Goal: Information Seeking & Learning: Find specific fact

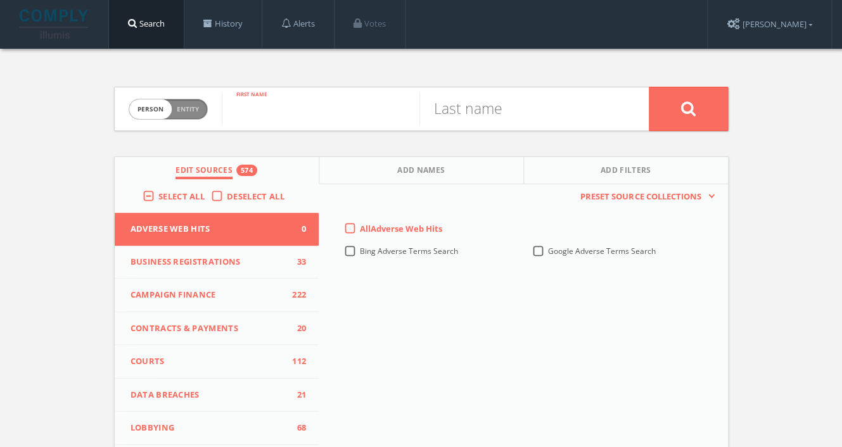
click at [291, 122] on input "text" at bounding box center [321, 108] width 198 height 33
type input "marc"
click at [470, 110] on input "text" at bounding box center [518, 108] width 198 height 33
type input "[PERSON_NAME]"
click at [691, 110] on icon at bounding box center [687, 109] width 15 height 16
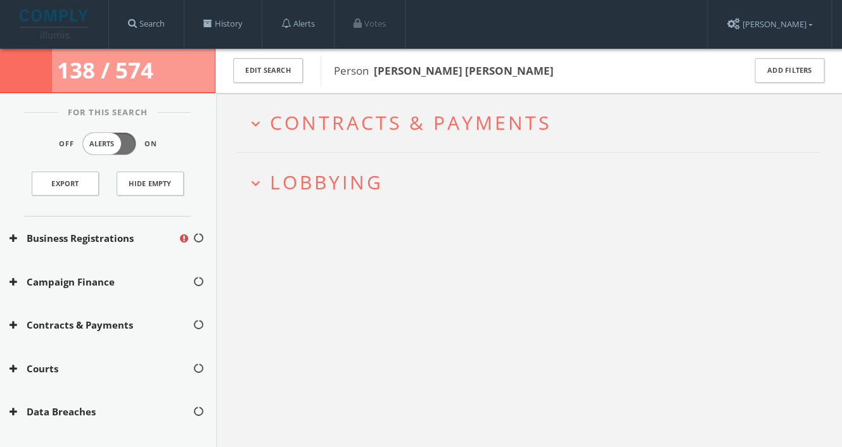
click at [259, 186] on icon "expand_more" at bounding box center [255, 183] width 17 height 17
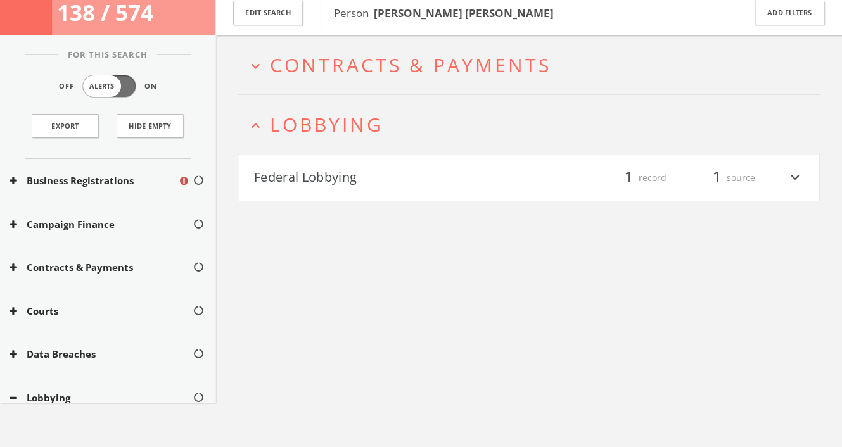
scroll to position [73, 0]
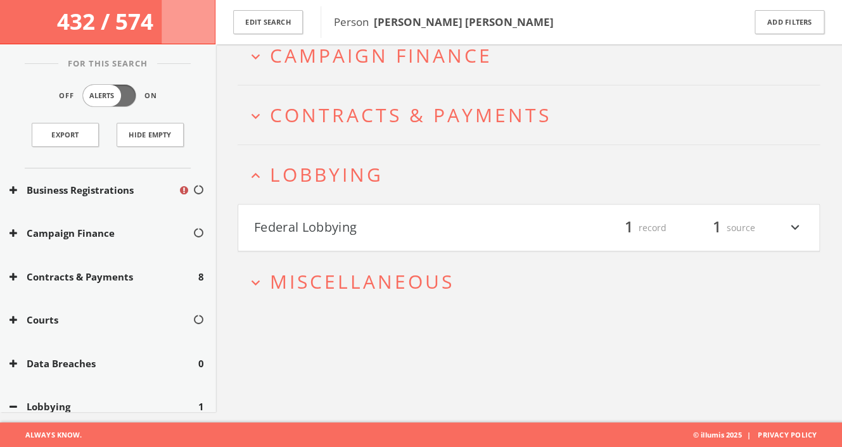
click at [789, 229] on icon "expand_more" at bounding box center [794, 228] width 16 height 22
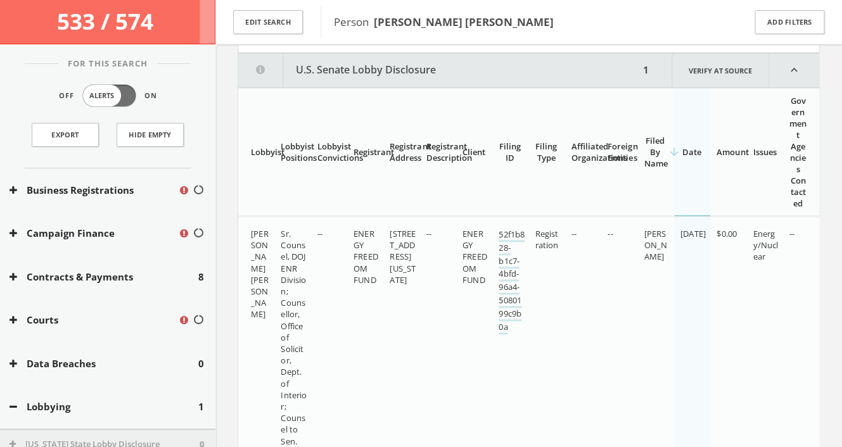
scroll to position [328, 0]
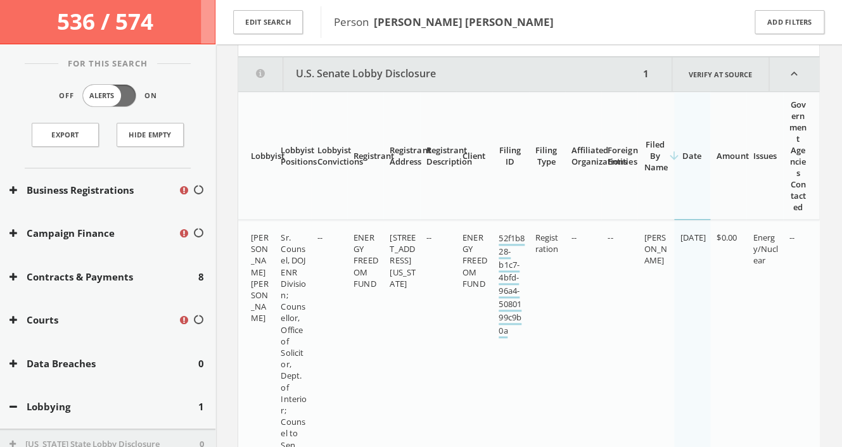
click at [507, 272] on link "52f1b828-b1c7-4bfd-96a4-5080199c9b0a" at bounding box center [511, 285] width 26 height 106
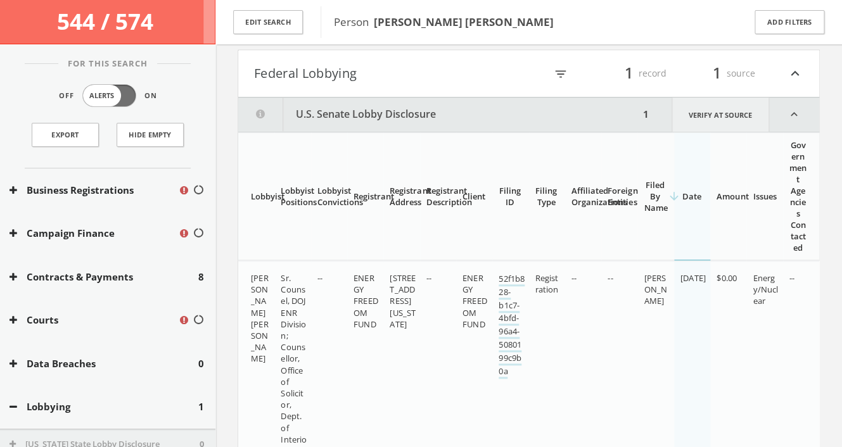
click at [740, 118] on link "Verify at source" at bounding box center [720, 115] width 98 height 34
click at [158, 272] on button "Contracts & Payments" at bounding box center [103, 277] width 189 height 15
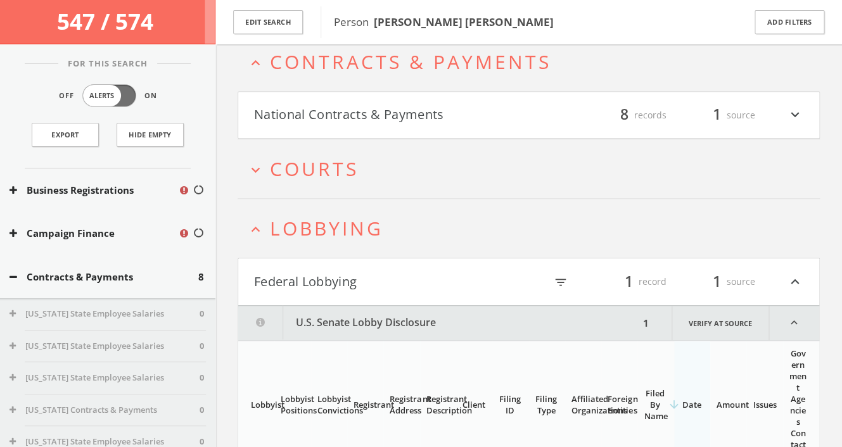
scroll to position [114, 0]
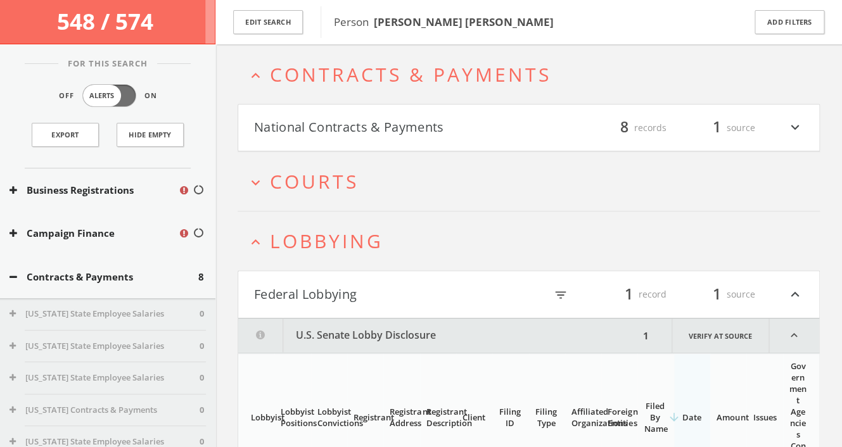
click at [790, 125] on icon "expand_more" at bounding box center [794, 128] width 16 height 22
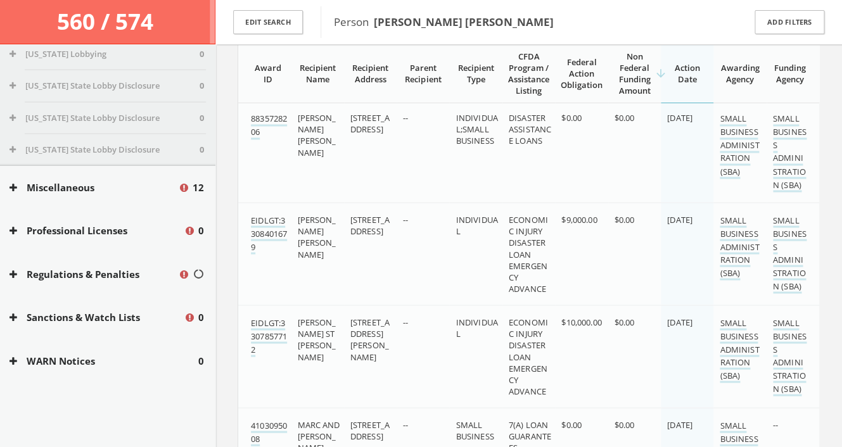
scroll to position [799, 0]
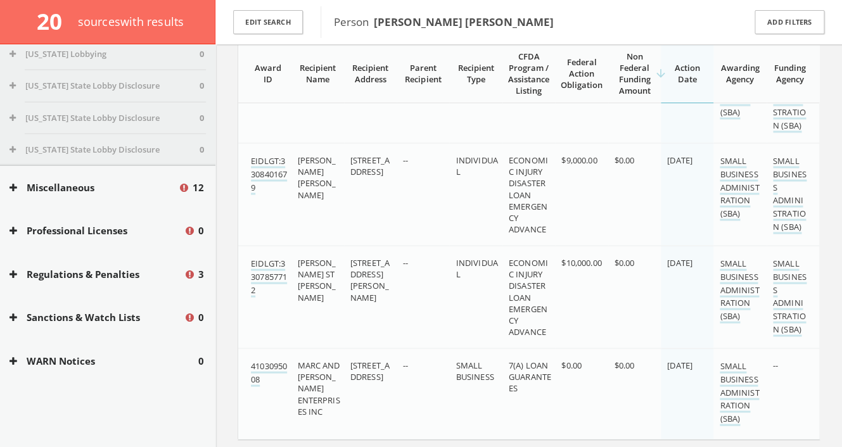
click at [126, 196] on div "Miscellaneous 12" at bounding box center [107, 188] width 215 height 44
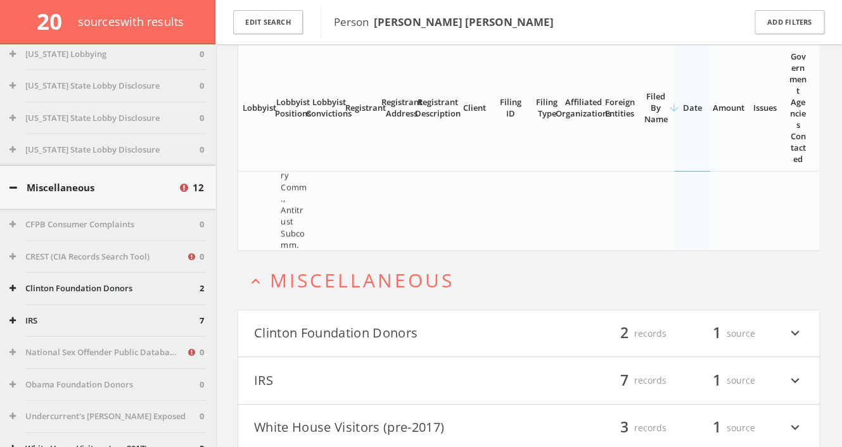
scroll to position [1783, 0]
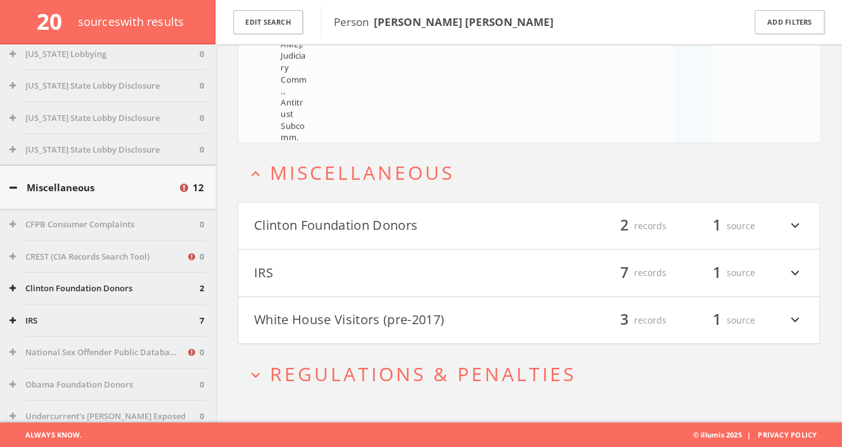
click at [795, 229] on icon "expand_more" at bounding box center [794, 226] width 16 height 22
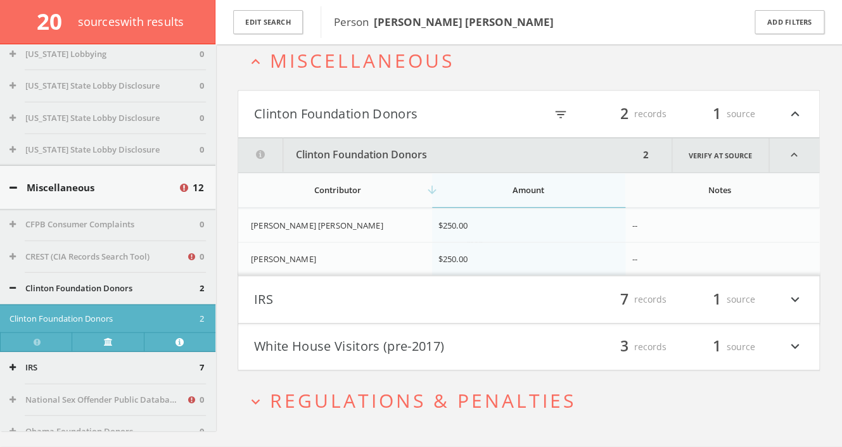
scroll to position [1922, 0]
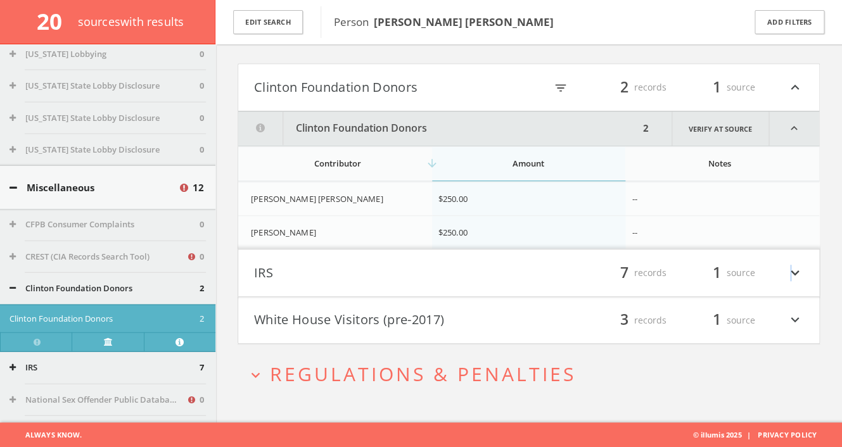
click at [790, 274] on icon "expand_more" at bounding box center [794, 273] width 16 height 22
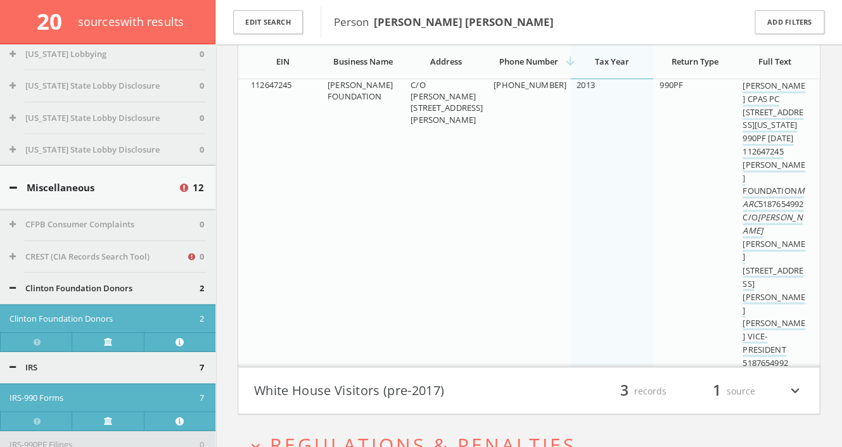
scroll to position [3986, 0]
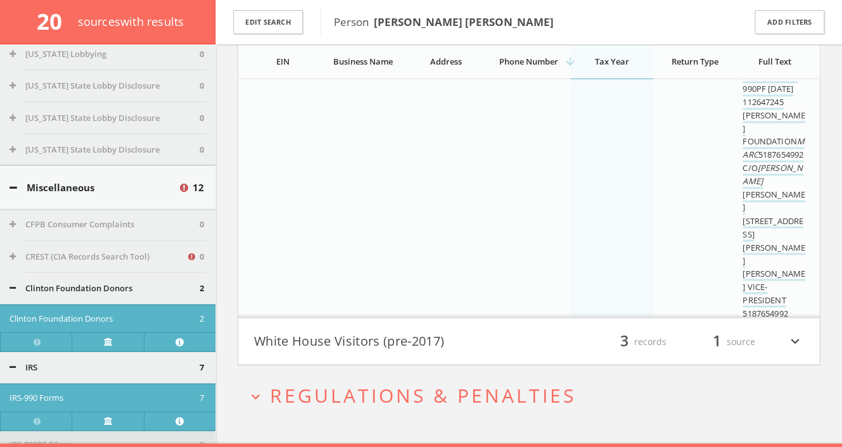
click at [536, 344] on div "filter_list 3 records 1 source expand_more" at bounding box center [666, 342] width 275 height 22
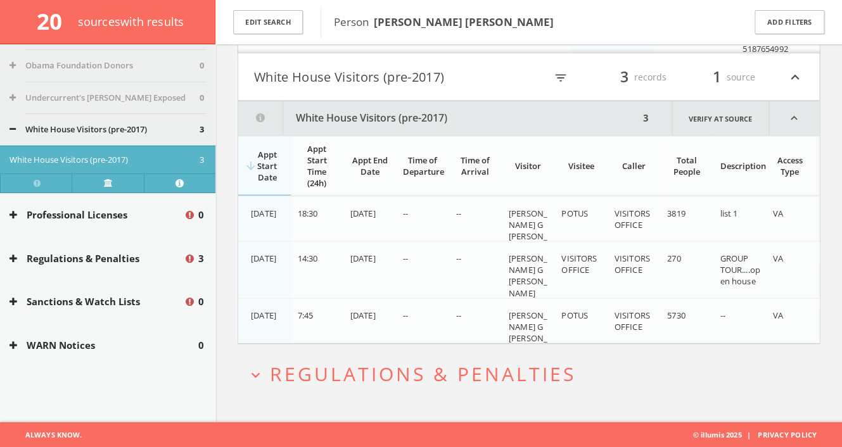
scroll to position [3083, 0]
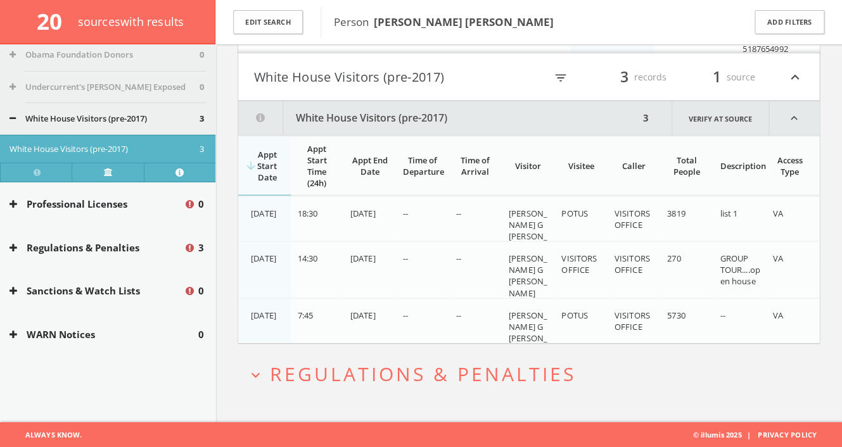
click at [109, 248] on button "Regulations & Penalties" at bounding box center [96, 248] width 174 height 15
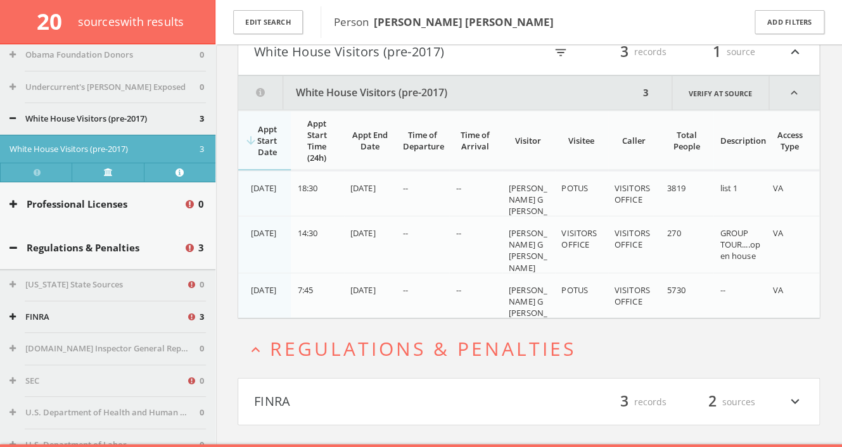
scroll to position [4297, 0]
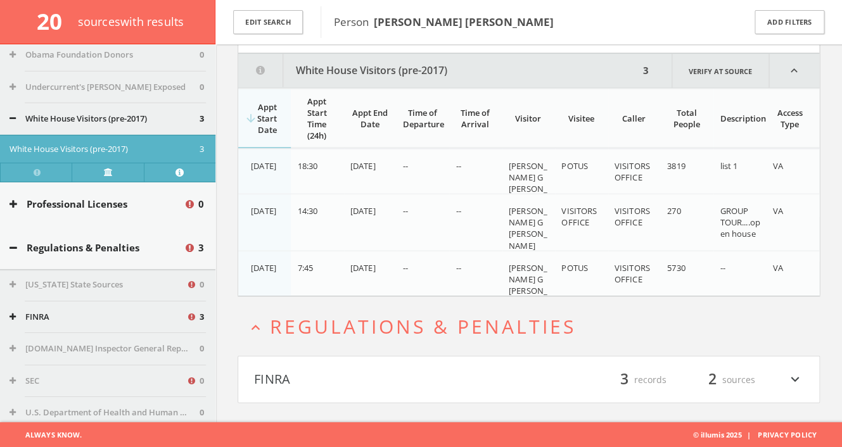
click at [336, 374] on button "FINRA" at bounding box center [391, 380] width 275 height 22
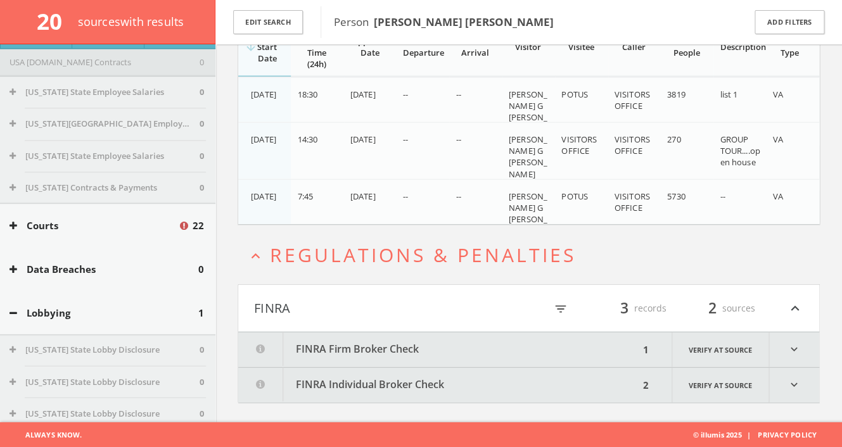
scroll to position [643, 0]
click at [94, 229] on button "Courts" at bounding box center [93, 227] width 168 height 15
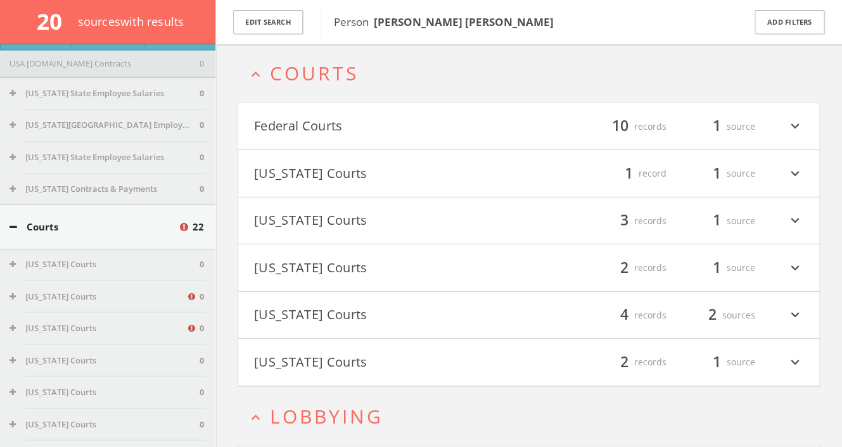
scroll to position [1194, 0]
click at [496, 111] on h4 "Federal Courts filter_list 10 records 1 source expand_more" at bounding box center [528, 127] width 581 height 47
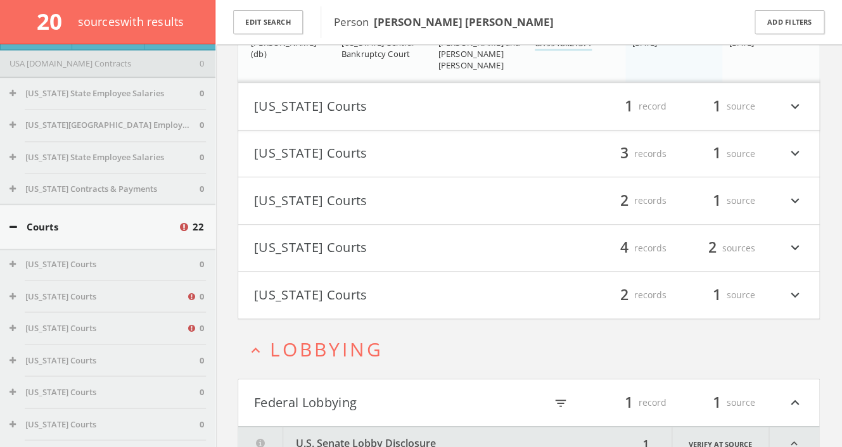
scroll to position [1844, 0]
click at [426, 256] on button "[US_STATE] Courts" at bounding box center [391, 248] width 275 height 22
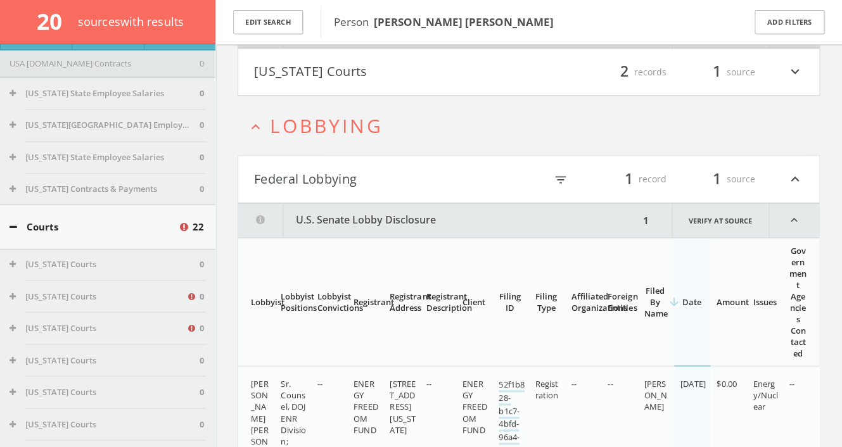
scroll to position [2156, 0]
